Goal: Use online tool/utility: Utilize a website feature to perform a specific function

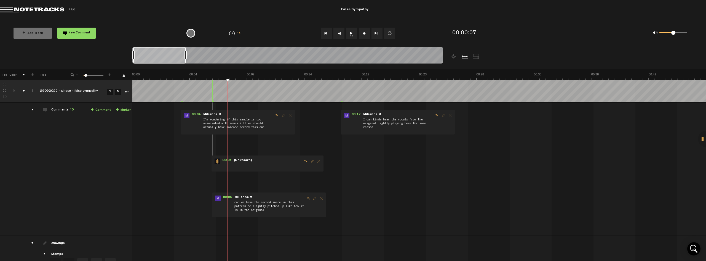
click at [182, 88] on div at bounding box center [182, 91] width 0 height 22
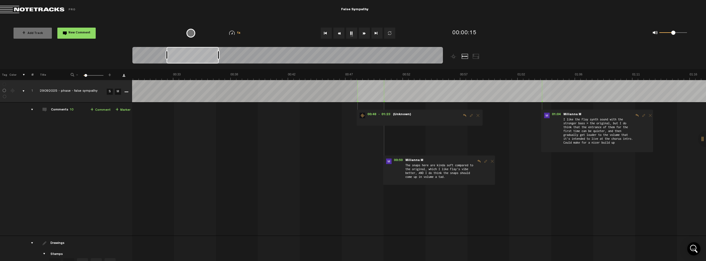
scroll to position [0, 135]
drag, startPoint x: 153, startPoint y: 55, endPoint x: 184, endPoint y: 59, distance: 32.0
click at [184, 59] on div at bounding box center [193, 55] width 52 height 17
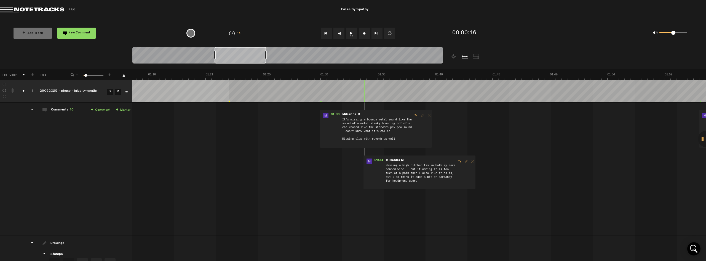
scroll to position [0, 903]
drag, startPoint x: 195, startPoint y: 56, endPoint x: 235, endPoint y: 59, distance: 40.4
click at [235, 59] on div at bounding box center [241, 55] width 52 height 17
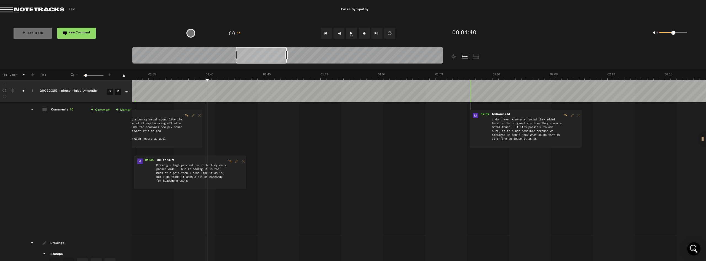
scroll to position [0, 1138]
drag, startPoint x: 245, startPoint y: 55, endPoint x: 272, endPoint y: 63, distance: 28.3
click at [262, 59] on div at bounding box center [261, 55] width 51 height 17
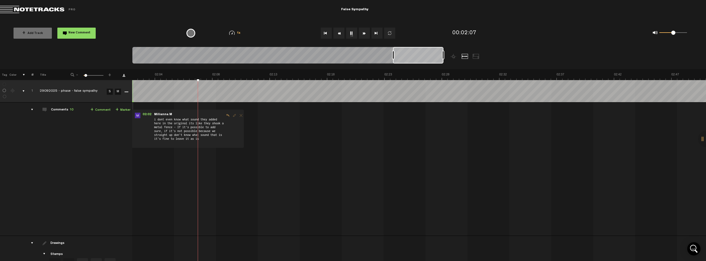
scroll to position [0, 1481]
drag, startPoint x: 277, startPoint y: 56, endPoint x: 466, endPoint y: 59, distance: 189.1
click at [466, 59] on div at bounding box center [326, 58] width 389 height 22
drag, startPoint x: 412, startPoint y: 57, endPoint x: 404, endPoint y: 57, distance: 7.5
click at [404, 57] on div at bounding box center [411, 55] width 50 height 17
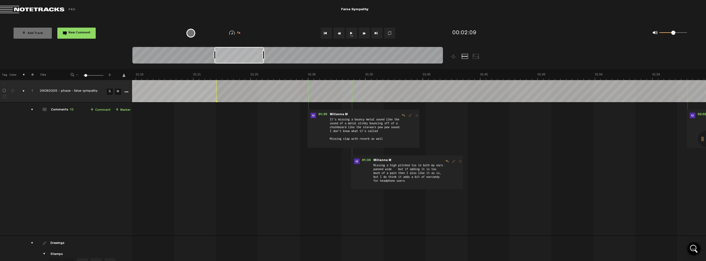
scroll to position [0, 897]
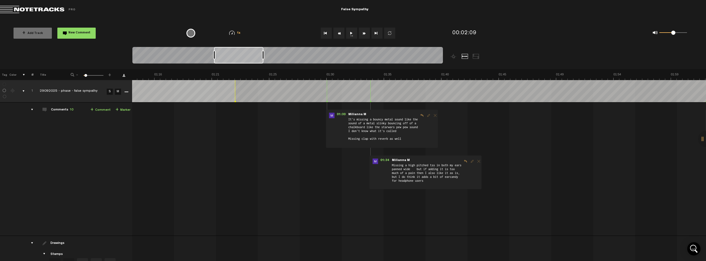
drag, startPoint x: 401, startPoint y: 58, endPoint x: 229, endPoint y: 61, distance: 171.7
click at [229, 61] on div at bounding box center [238, 55] width 49 height 17
click at [371, 94] on div at bounding box center [371, 91] width 0 height 22
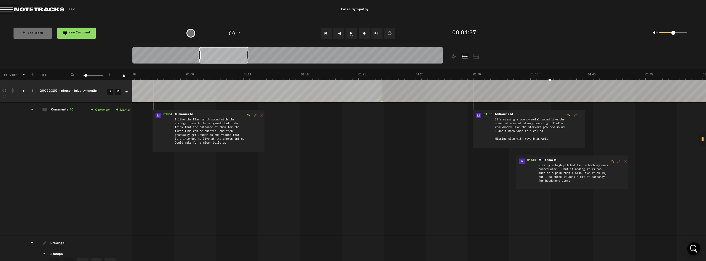
scroll to position [0, 658]
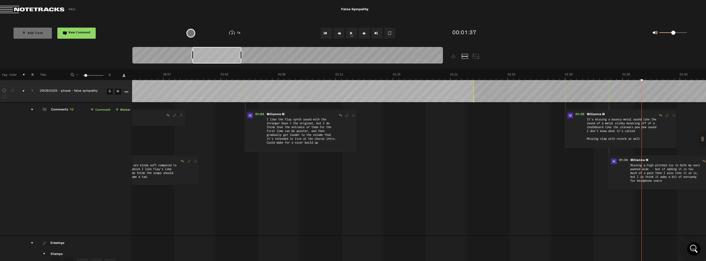
drag, startPoint x: 242, startPoint y: 55, endPoint x: 221, endPoint y: 56, distance: 21.6
click at [221, 56] on div at bounding box center [217, 55] width 49 height 17
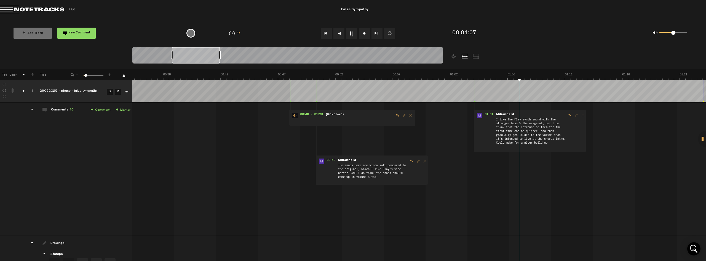
scroll to position [0, 428]
drag, startPoint x: 219, startPoint y: 51, endPoint x: 200, endPoint y: 51, distance: 19.9
click at [200, 51] on div at bounding box center [196, 55] width 48 height 17
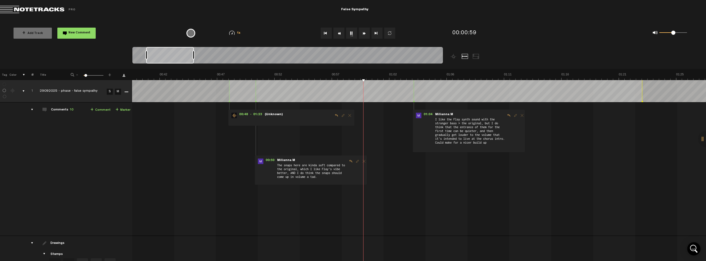
scroll to position [0, 492]
drag, startPoint x: 191, startPoint y: 57, endPoint x: 170, endPoint y: 57, distance: 20.4
click at [170, 57] on div at bounding box center [170, 55] width 48 height 17
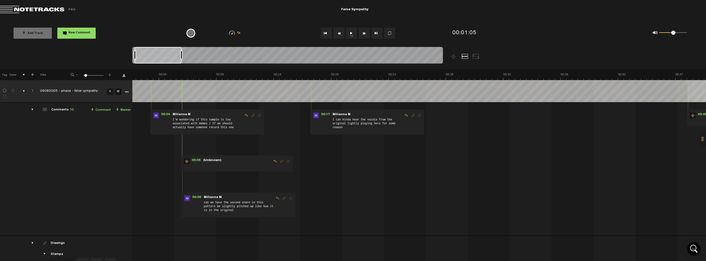
scroll to position [0, 0]
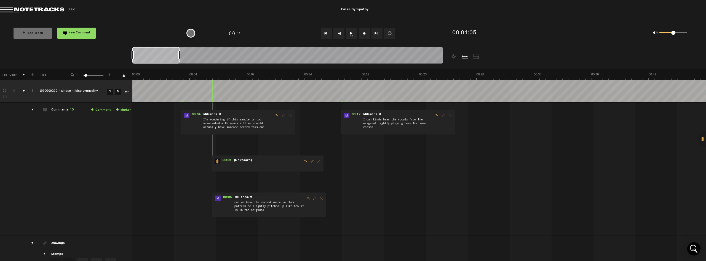
drag, startPoint x: 172, startPoint y: 57, endPoint x: 155, endPoint y: 57, distance: 17.1
click at [155, 57] on div at bounding box center [155, 55] width 47 height 17
